Goal: Task Accomplishment & Management: Manage account settings

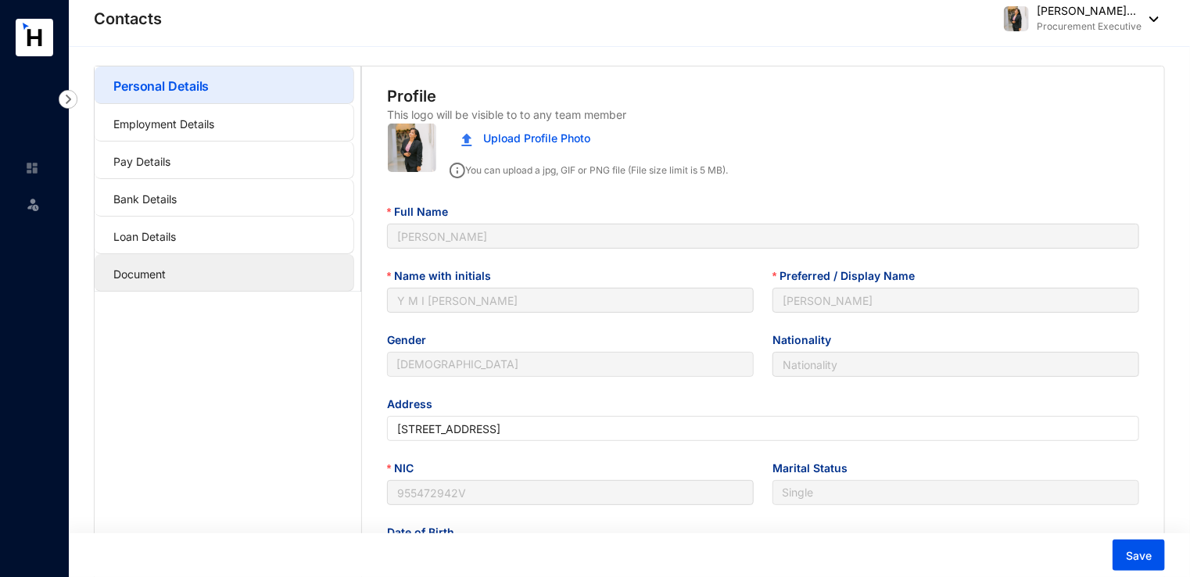
click at [166, 267] on link "Document" at bounding box center [139, 273] width 52 height 13
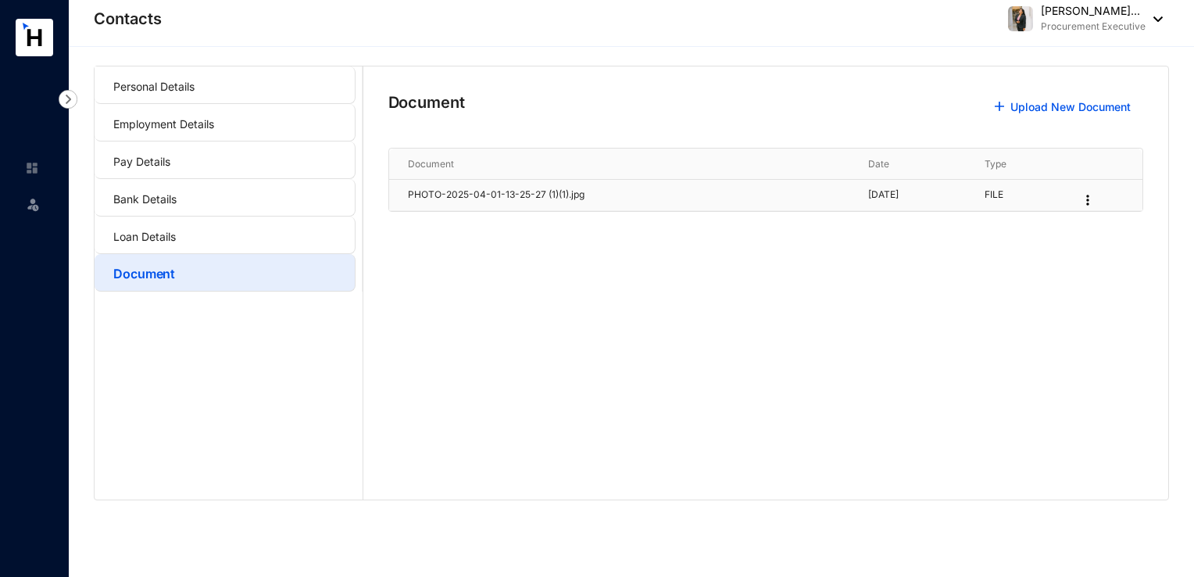
click at [500, 196] on p "PHOTO-2025-04-01-13-25-27 (1)(1).jpg" at bounding box center [629, 195] width 442 height 15
click at [547, 193] on p "PHOTO-2025-04-01-13-25-27 (1)(1).jpg" at bounding box center [629, 195] width 442 height 15
click at [1012, 197] on p "FILE" at bounding box center [1023, 195] width 77 height 15
click at [1094, 200] on img at bounding box center [1088, 200] width 16 height 16
click at [883, 195] on p "[DATE]" at bounding box center [917, 195] width 98 height 15
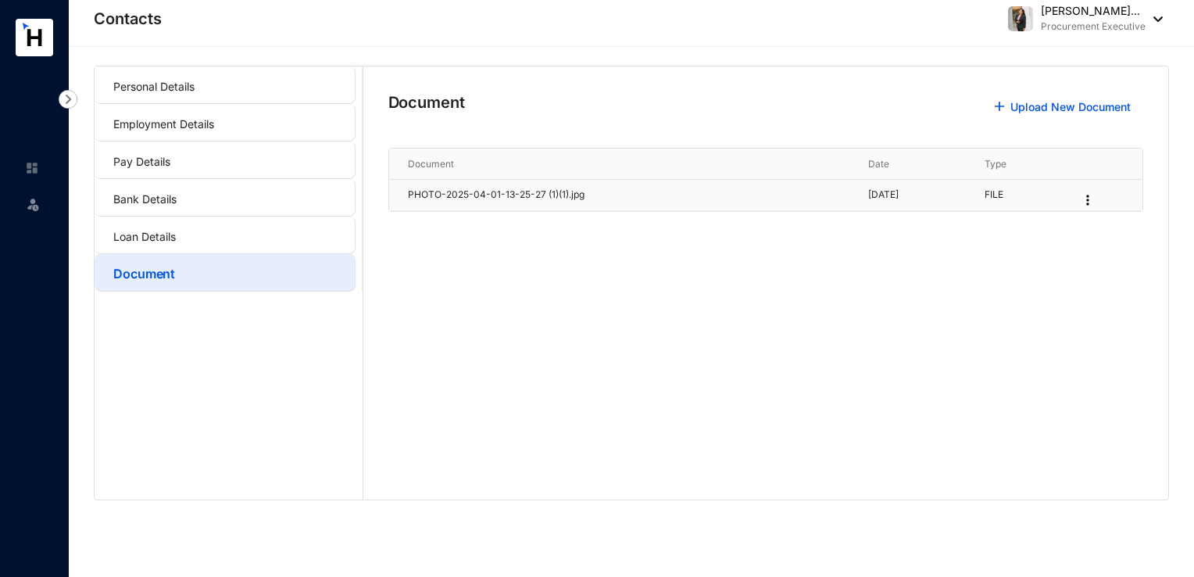
click at [527, 201] on p "PHOTO-2025-04-01-13-25-27 (1)(1).jpg" at bounding box center [629, 195] width 442 height 15
click at [528, 198] on p "PHOTO-2025-04-01-13-25-27 (1)(1).jpg" at bounding box center [629, 195] width 442 height 15
drag, startPoint x: 528, startPoint y: 198, endPoint x: 447, endPoint y: 192, distance: 81.5
click at [447, 192] on p "PHOTO-2025-04-01-13-25-27 (1)(1).jpg" at bounding box center [629, 195] width 442 height 15
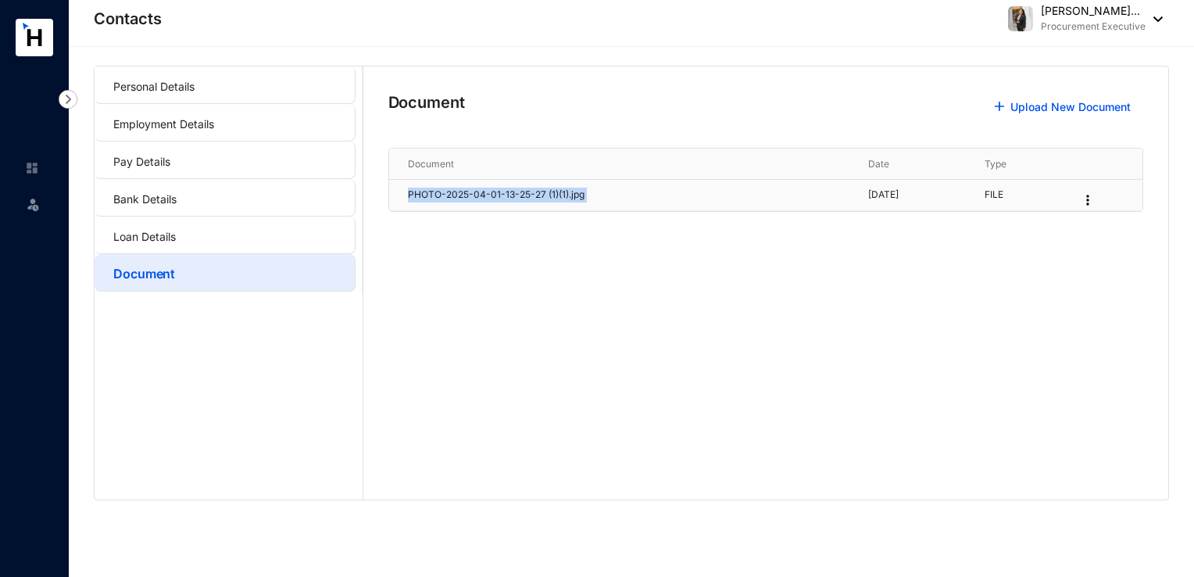
click at [447, 192] on p "PHOTO-2025-04-01-13-25-27 (1)(1).jpg" at bounding box center [629, 195] width 442 height 15
click at [424, 190] on p "PHOTO-2025-04-01-13-25-27 (1)(1).jpg" at bounding box center [629, 195] width 442 height 15
click at [1013, 202] on td "FILE" at bounding box center [1014, 195] width 96 height 31
click at [1013, 190] on p "FILE" at bounding box center [1023, 195] width 77 height 15
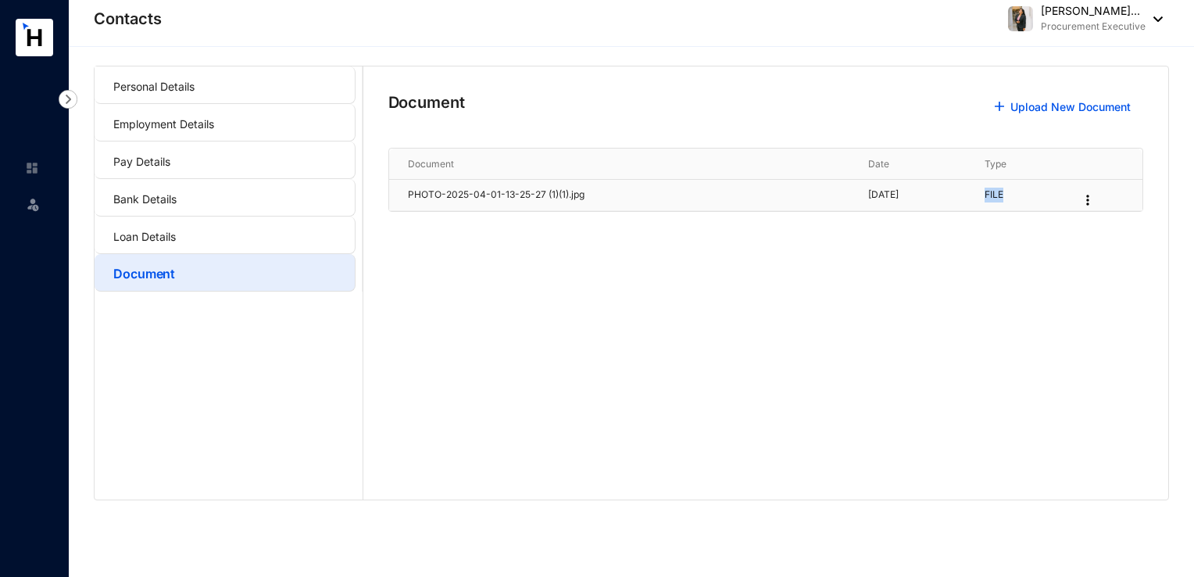
click at [1013, 190] on p "FILE" at bounding box center [1023, 195] width 77 height 15
click at [868, 191] on p "[DATE]" at bounding box center [917, 195] width 98 height 15
click at [1094, 200] on img at bounding box center [1088, 200] width 16 height 16
click at [1092, 197] on img at bounding box center [1088, 200] width 16 height 16
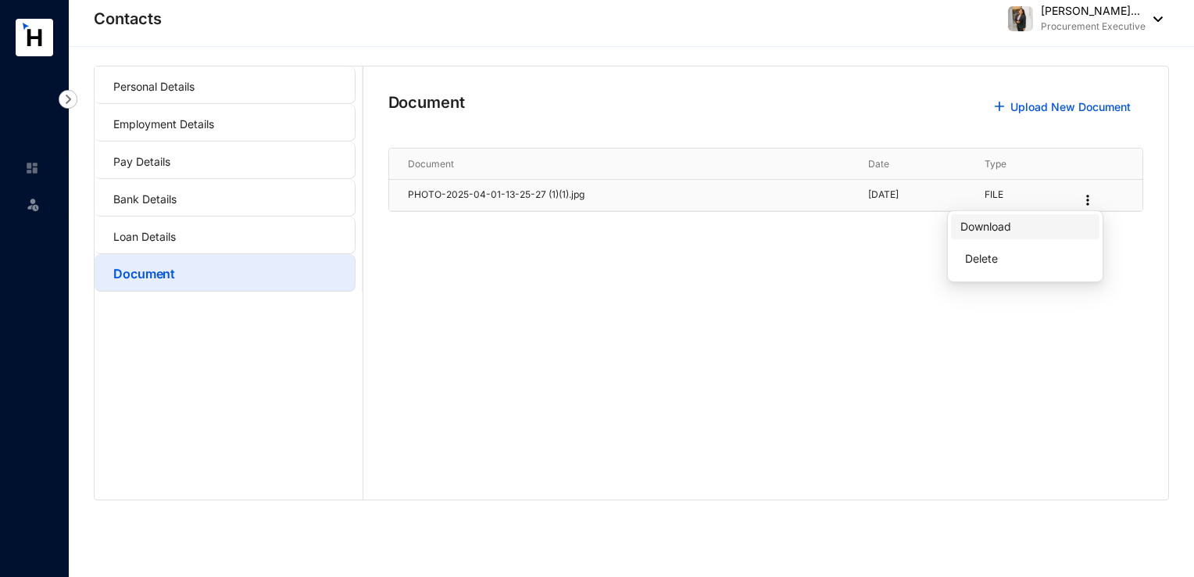
click at [1012, 231] on link "Download" at bounding box center [986, 226] width 51 height 13
click at [908, 274] on div at bounding box center [767, 251] width 756 height 78
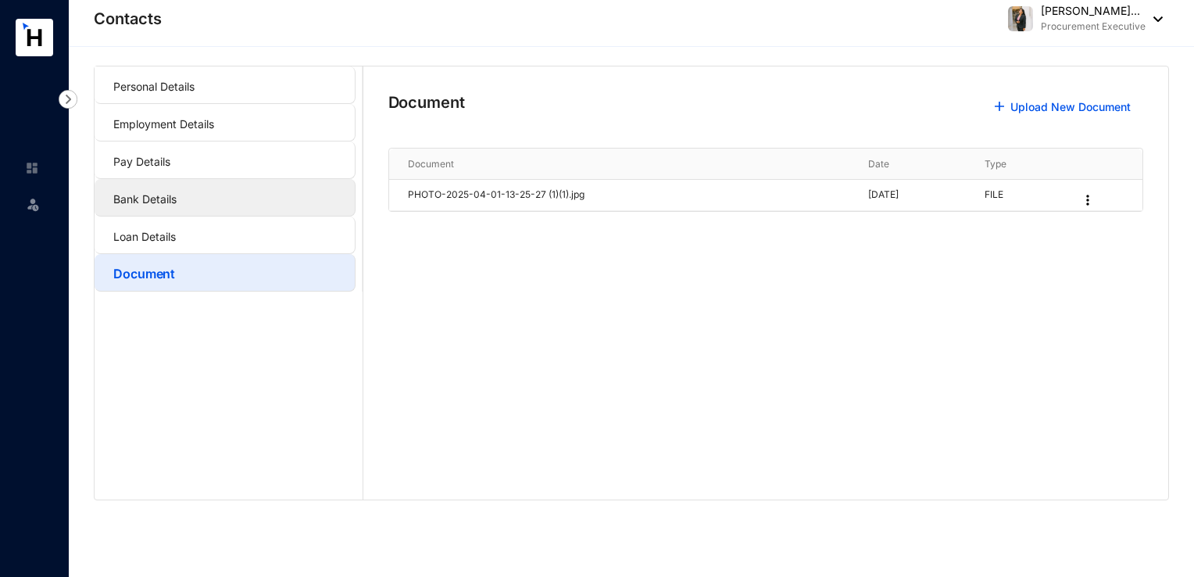
click at [177, 202] on link "Bank Details" at bounding box center [144, 198] width 63 height 13
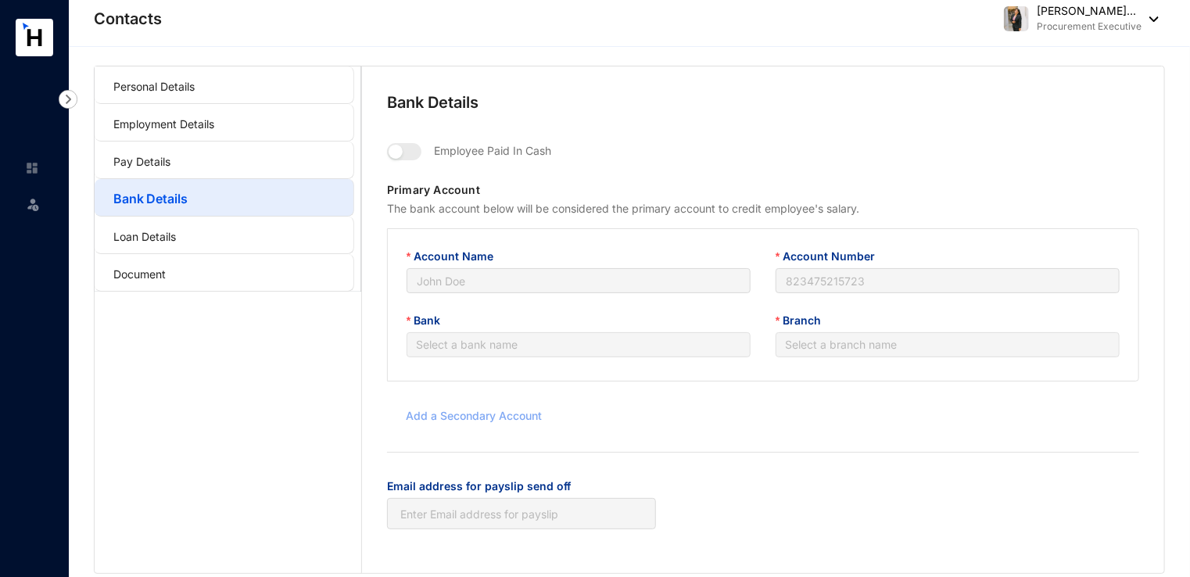
type input "Y M [PERSON_NAME]"
type input "291200166917499"
type input "[EMAIL_ADDRESS][DOMAIN_NAME]"
click at [170, 155] on link "Pay Details" at bounding box center [141, 161] width 57 height 13
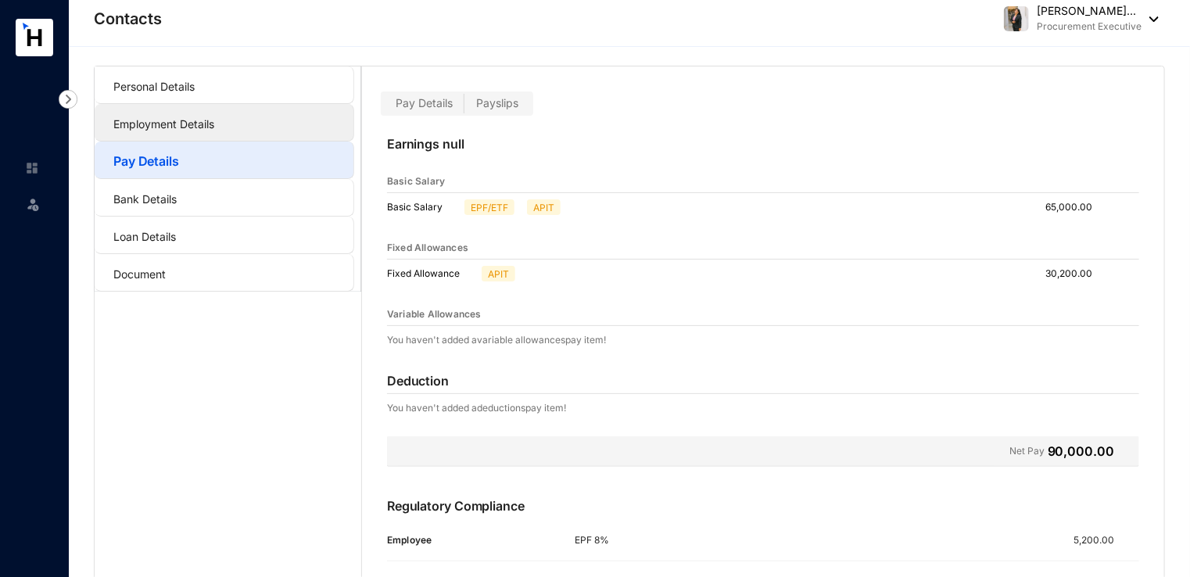
click at [214, 124] on link "Employment Details" at bounding box center [163, 123] width 101 height 13
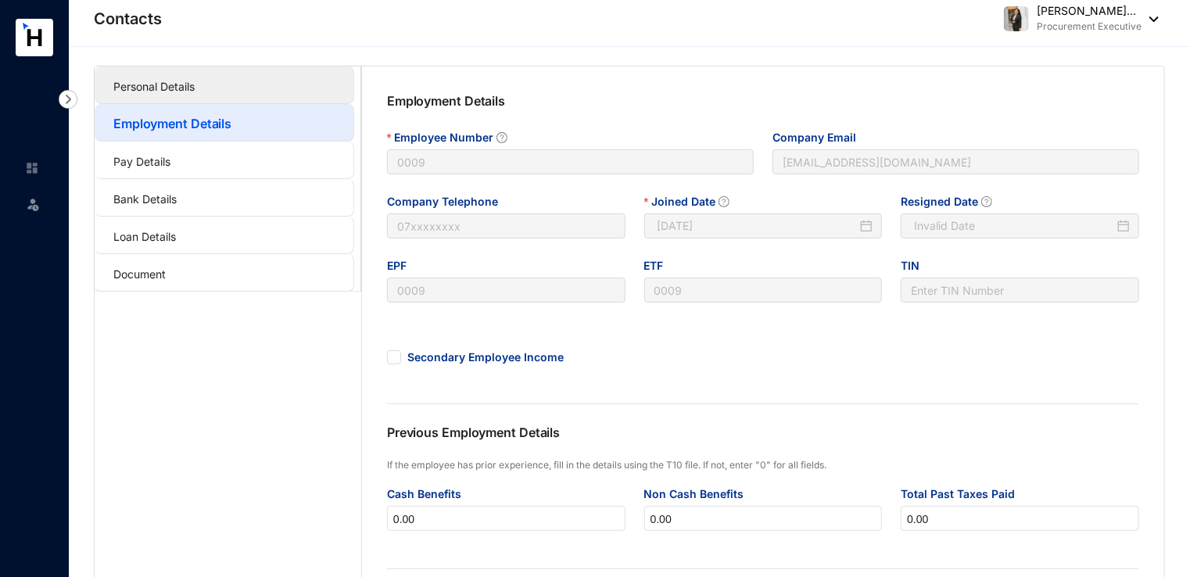
click at [195, 80] on link "Personal Details" at bounding box center [153, 86] width 81 height 13
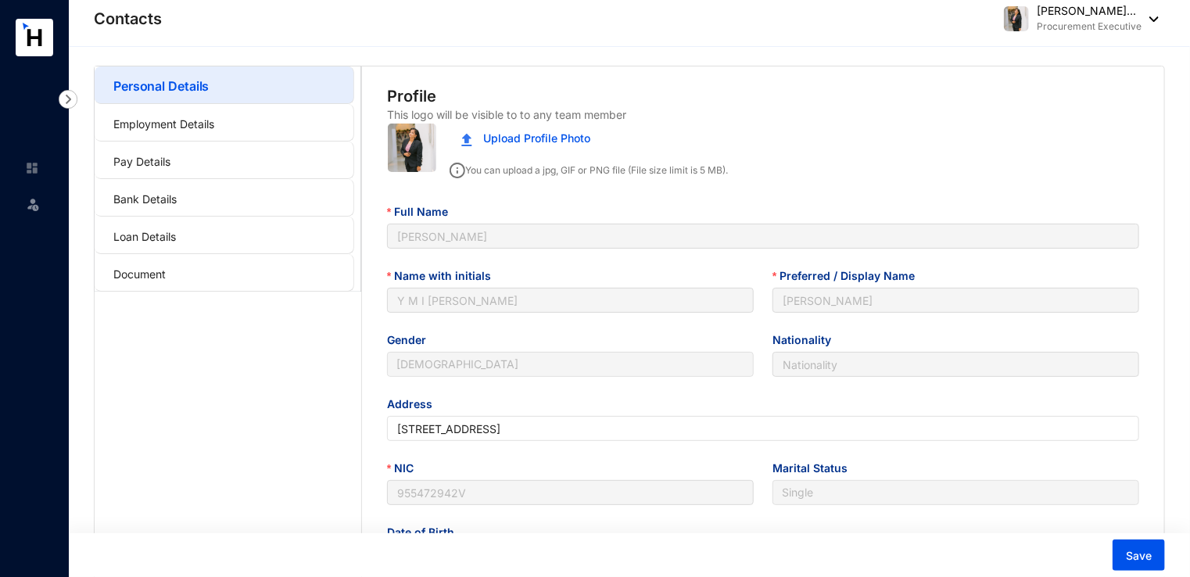
type input "[DATE]"
click at [421, 148] on img at bounding box center [412, 148] width 48 height 48
click at [214, 129] on link "Employment Details" at bounding box center [163, 123] width 101 height 13
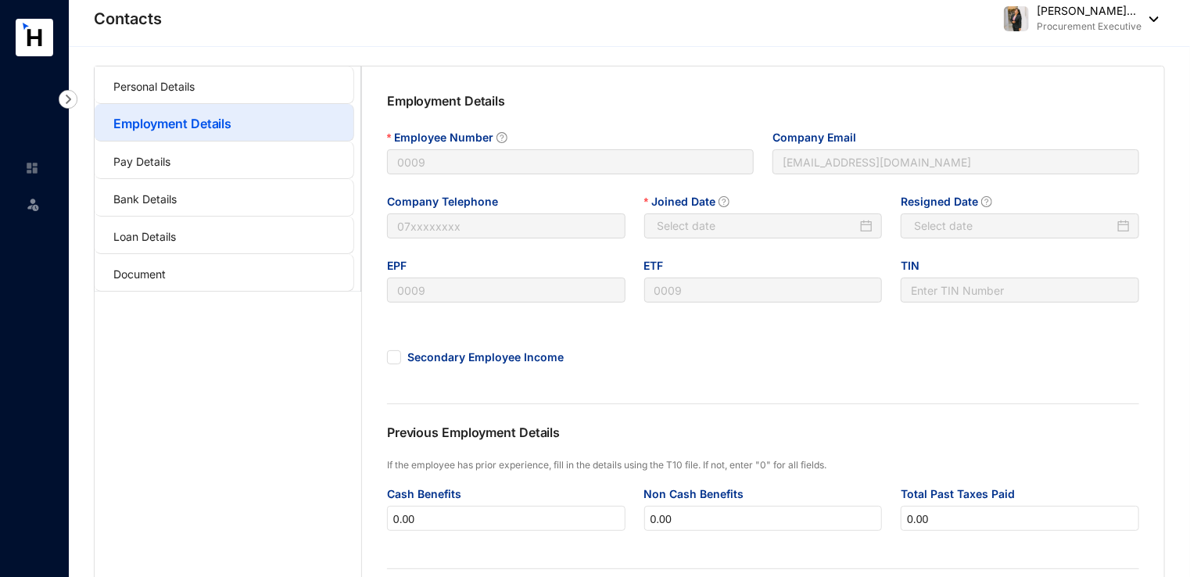
type input "[DATE]"
type input "Invalid Date"
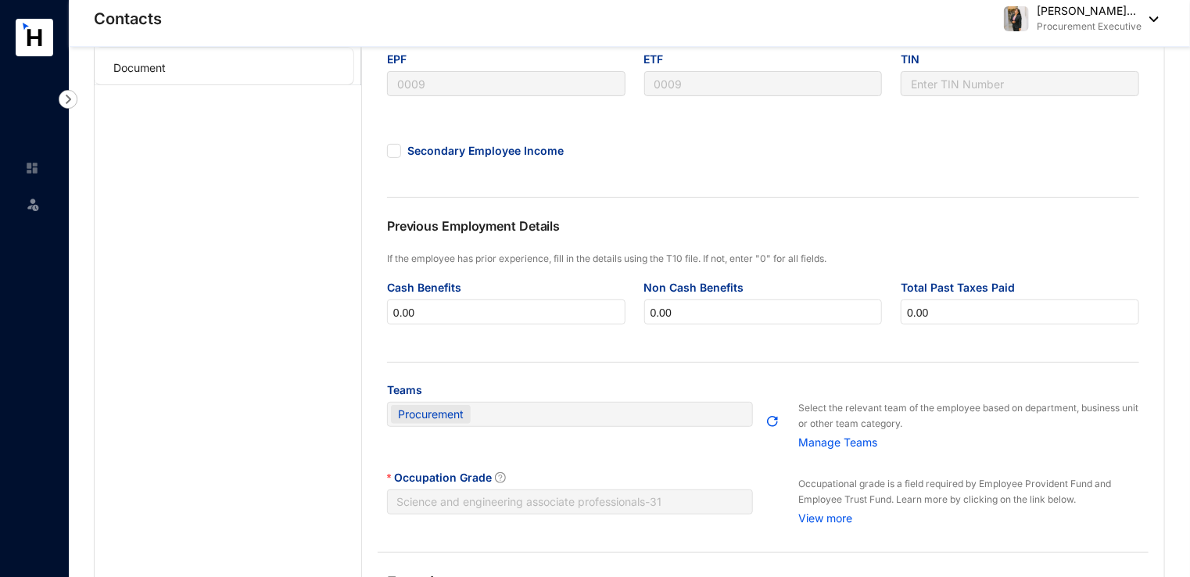
scroll to position [391, 0]
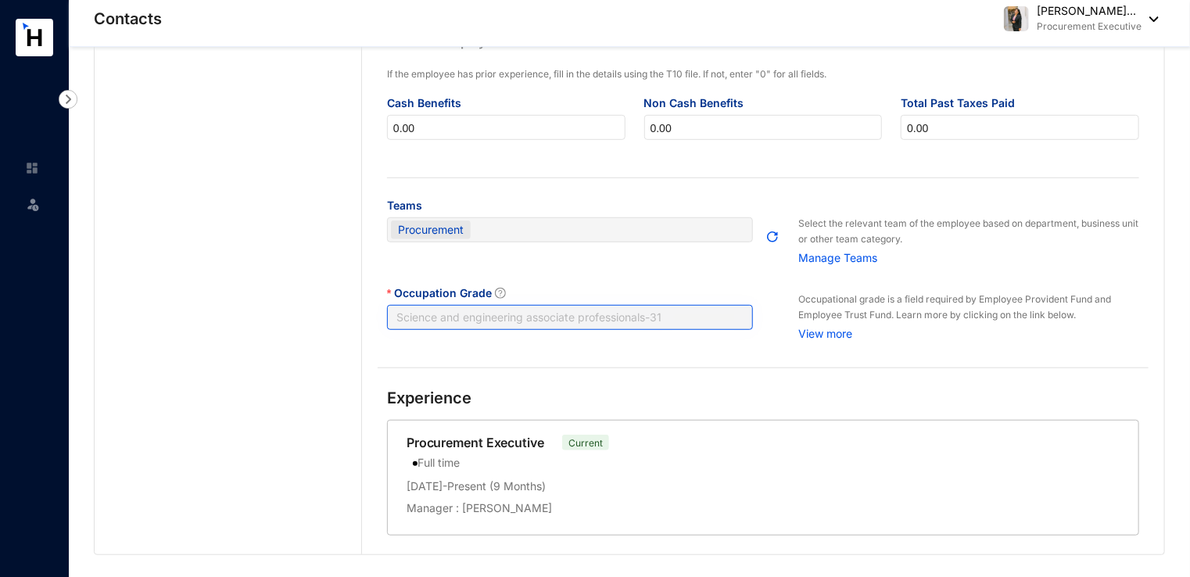
click at [645, 318] on span "Science and engineering associate professionals - 31" at bounding box center [569, 317] width 347 height 23
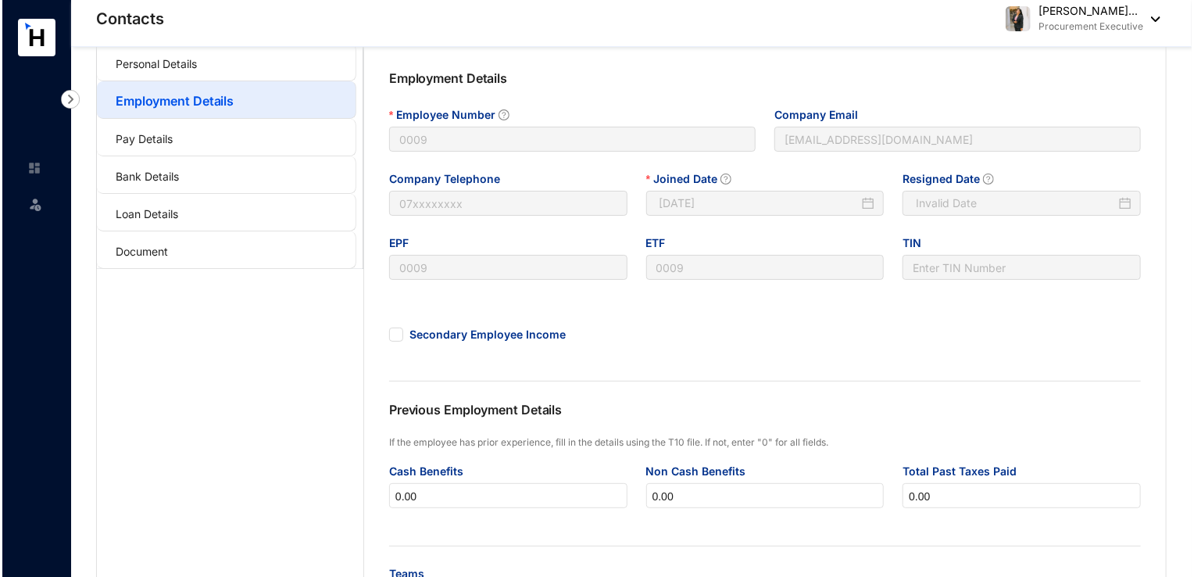
scroll to position [0, 0]
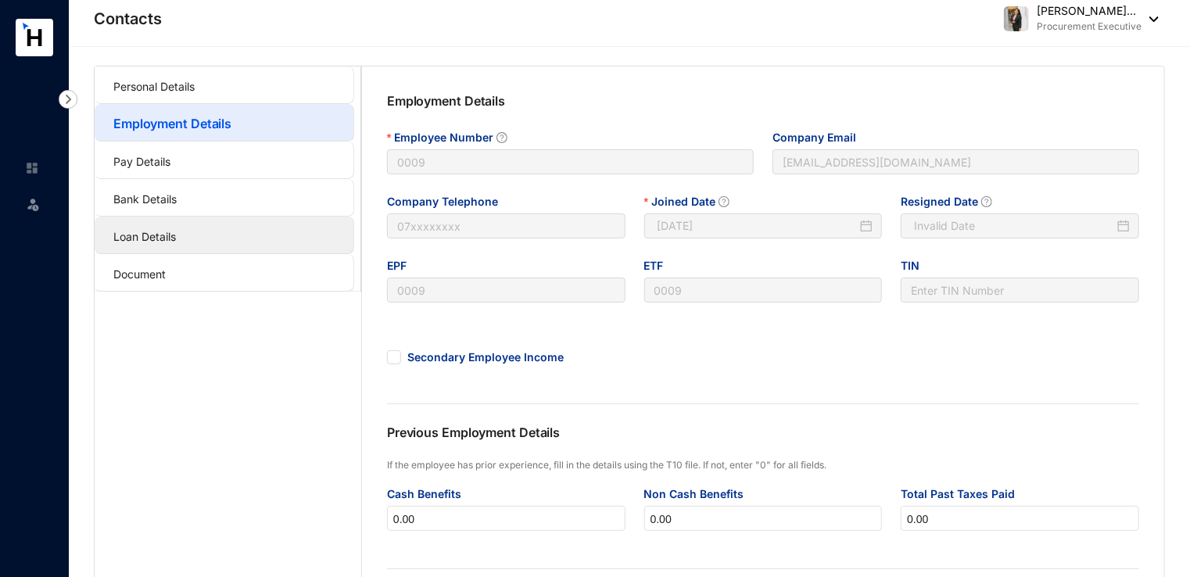
click at [176, 237] on link "Loan Details" at bounding box center [144, 236] width 63 height 13
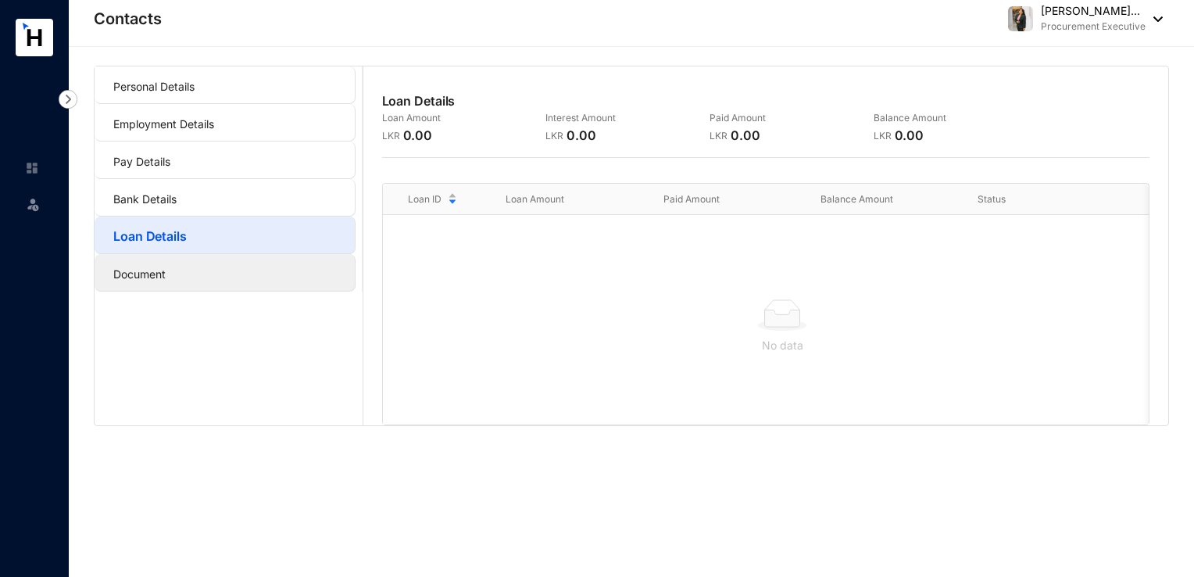
click at [166, 278] on link "Document" at bounding box center [139, 273] width 52 height 13
